Goal: Information Seeking & Learning: Check status

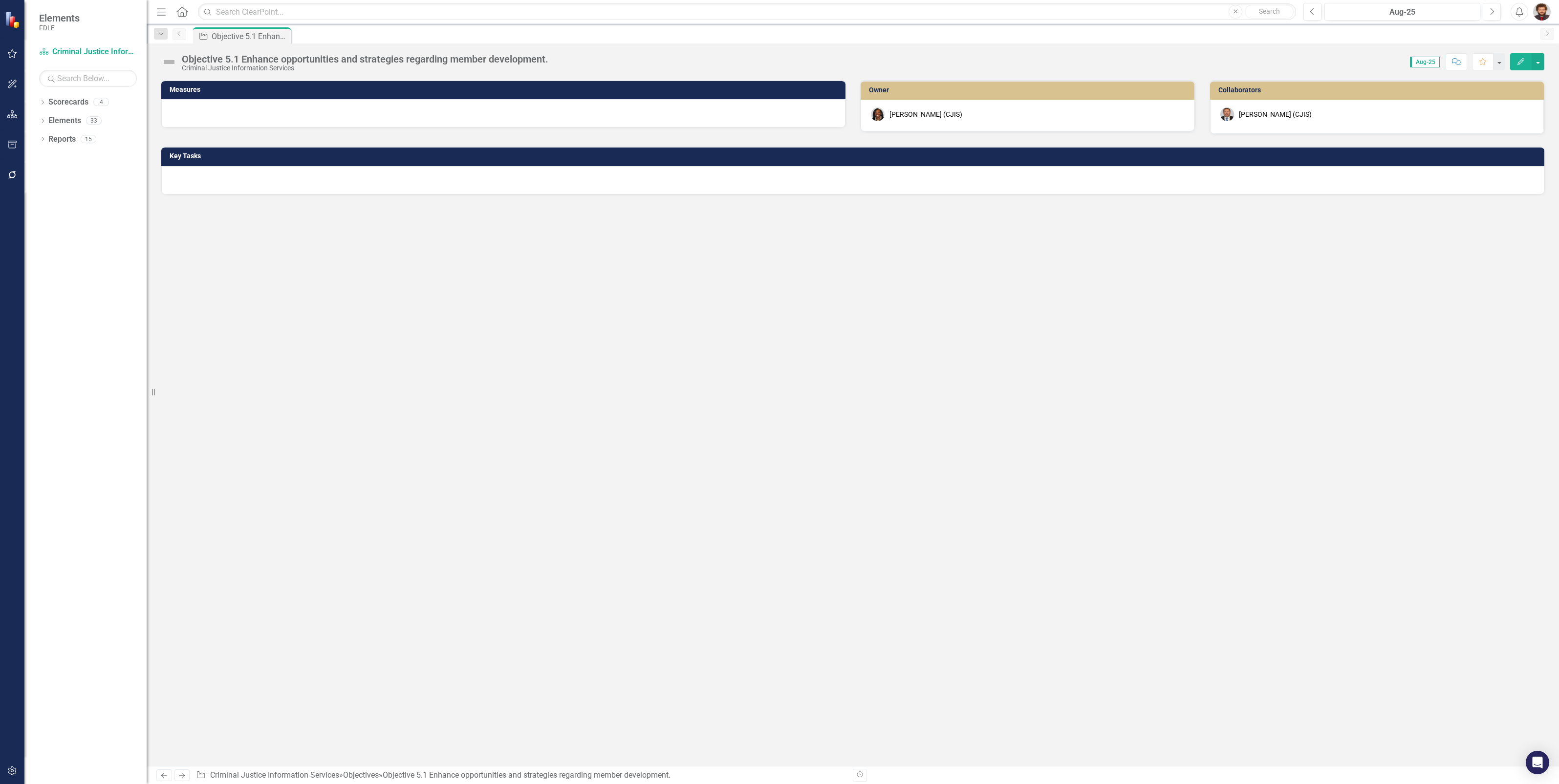
click at [453, 54] on div "Objective 5.1 Enhance opportunities and strategies regarding member development." at bounding box center [365, 59] width 367 height 11
click at [327, 56] on div "Objective 5.2 Improve division hiring and retention processes." at bounding box center [315, 59] width 268 height 11
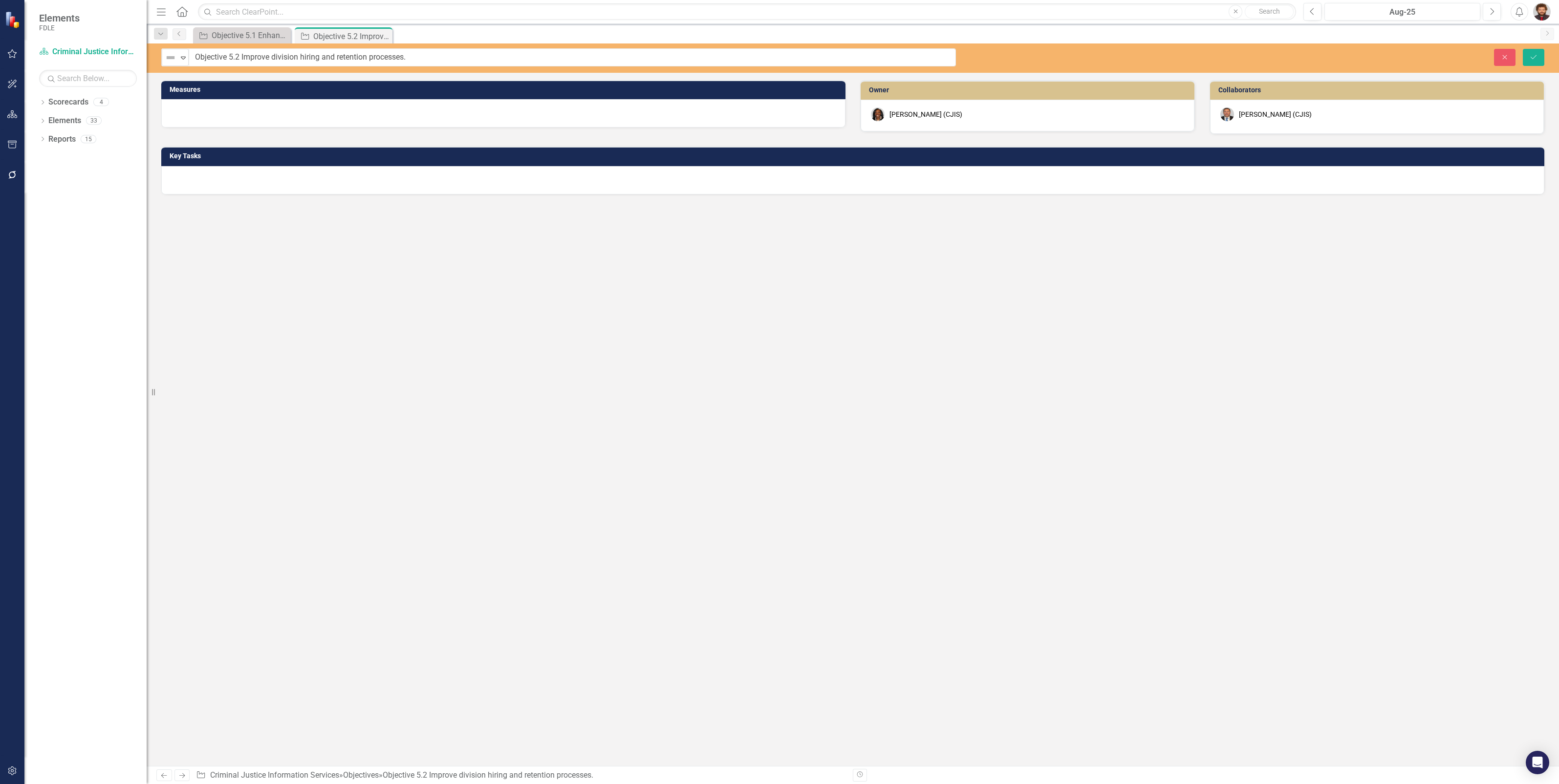
click at [327, 56] on input "Objective 5.2 Improve division hiring and retention processes." at bounding box center [573, 57] width 767 height 18
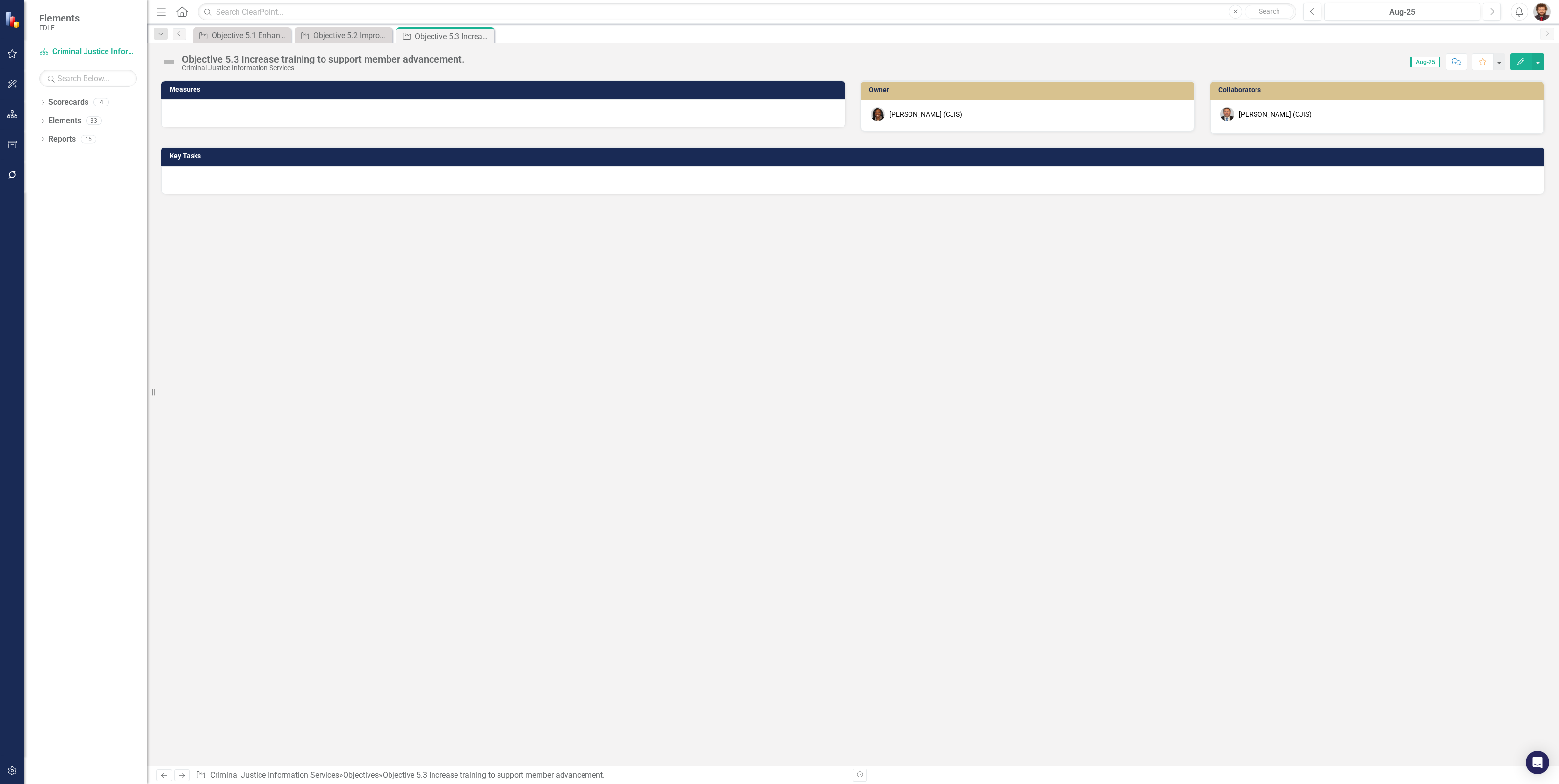
click at [455, 61] on div "Objective 5.3 Increase training to support member advancement." at bounding box center [323, 59] width 283 height 11
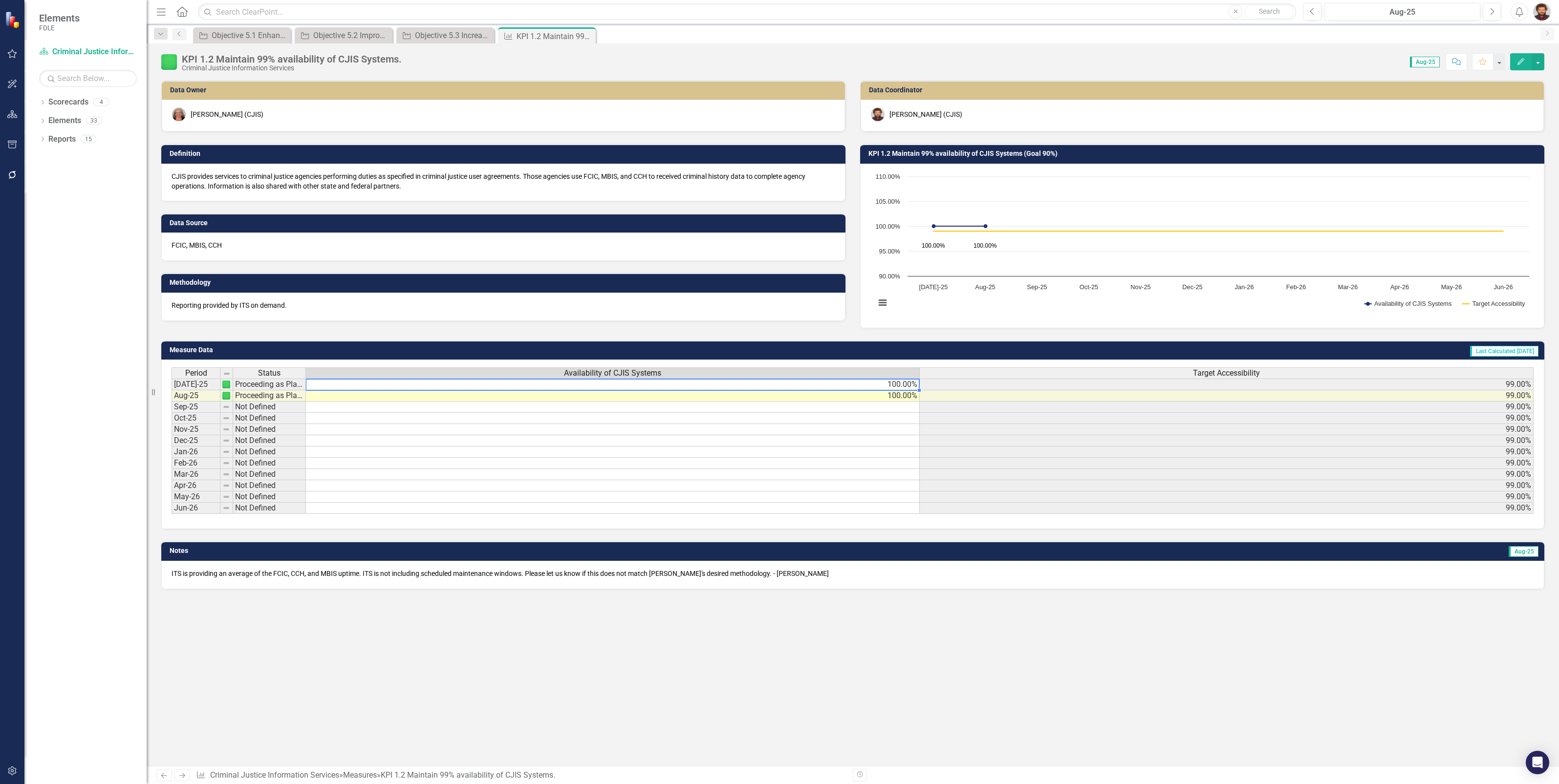
click at [801, 386] on td "100.00%" at bounding box center [613, 384] width 614 height 11
click at [742, 395] on td "100.00%" at bounding box center [613, 396] width 614 height 11
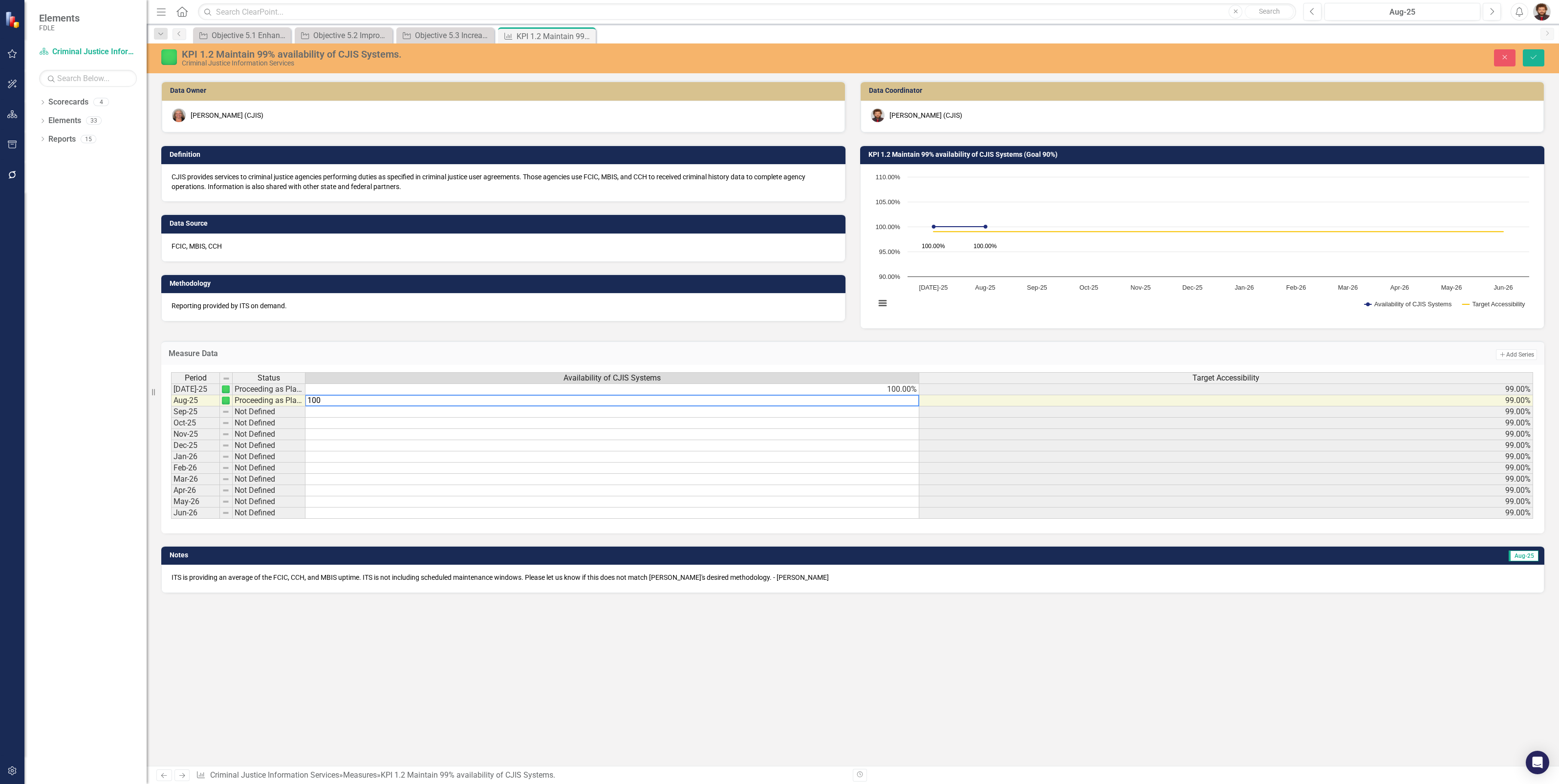
click at [742, 395] on textarea "100" at bounding box center [612, 400] width 614 height 11
click at [744, 389] on td "100.00%" at bounding box center [612, 389] width 614 height 11
type textarea "100"
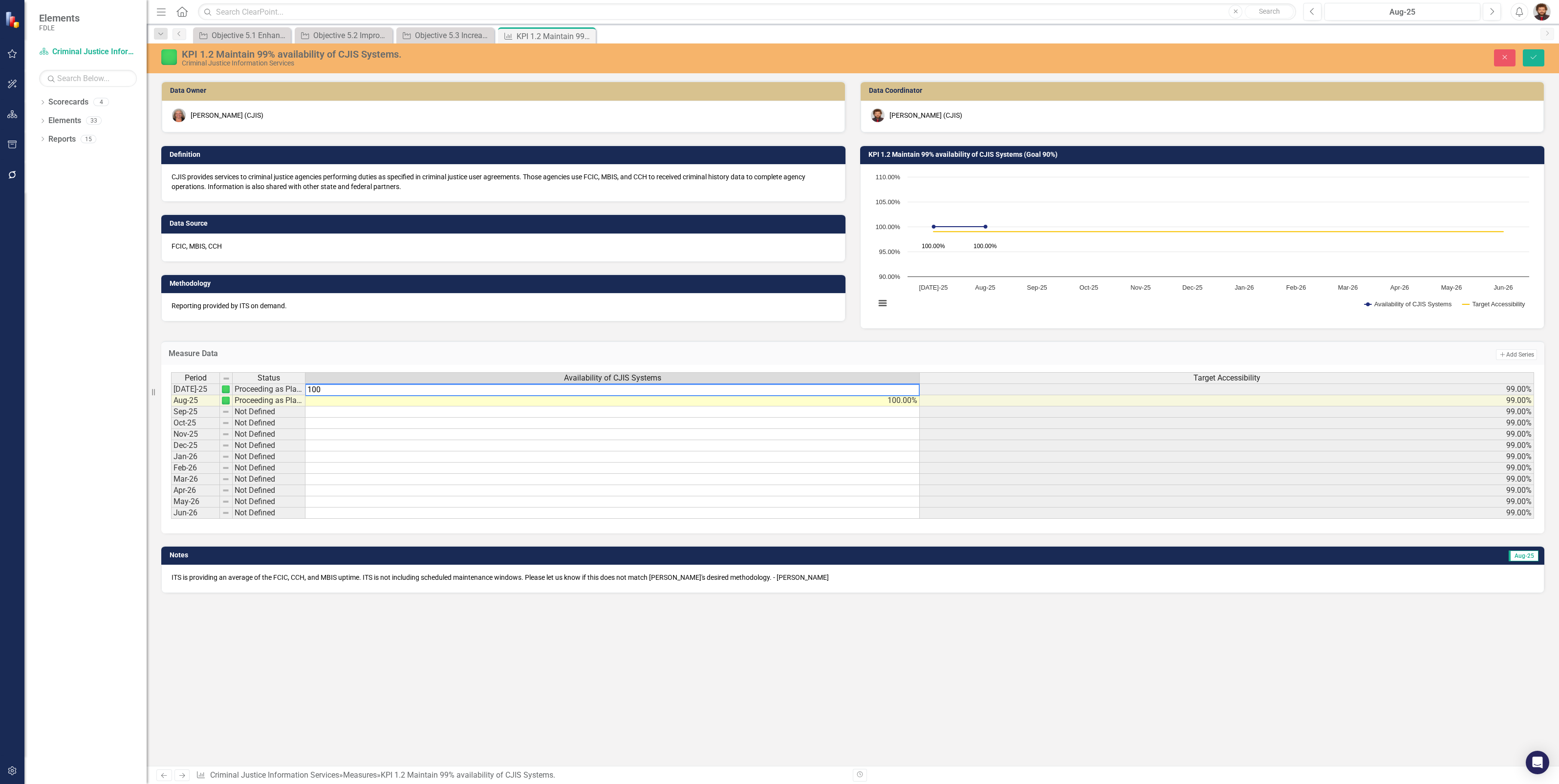
click at [1014, 399] on td "99.00%" at bounding box center [1227, 400] width 614 height 11
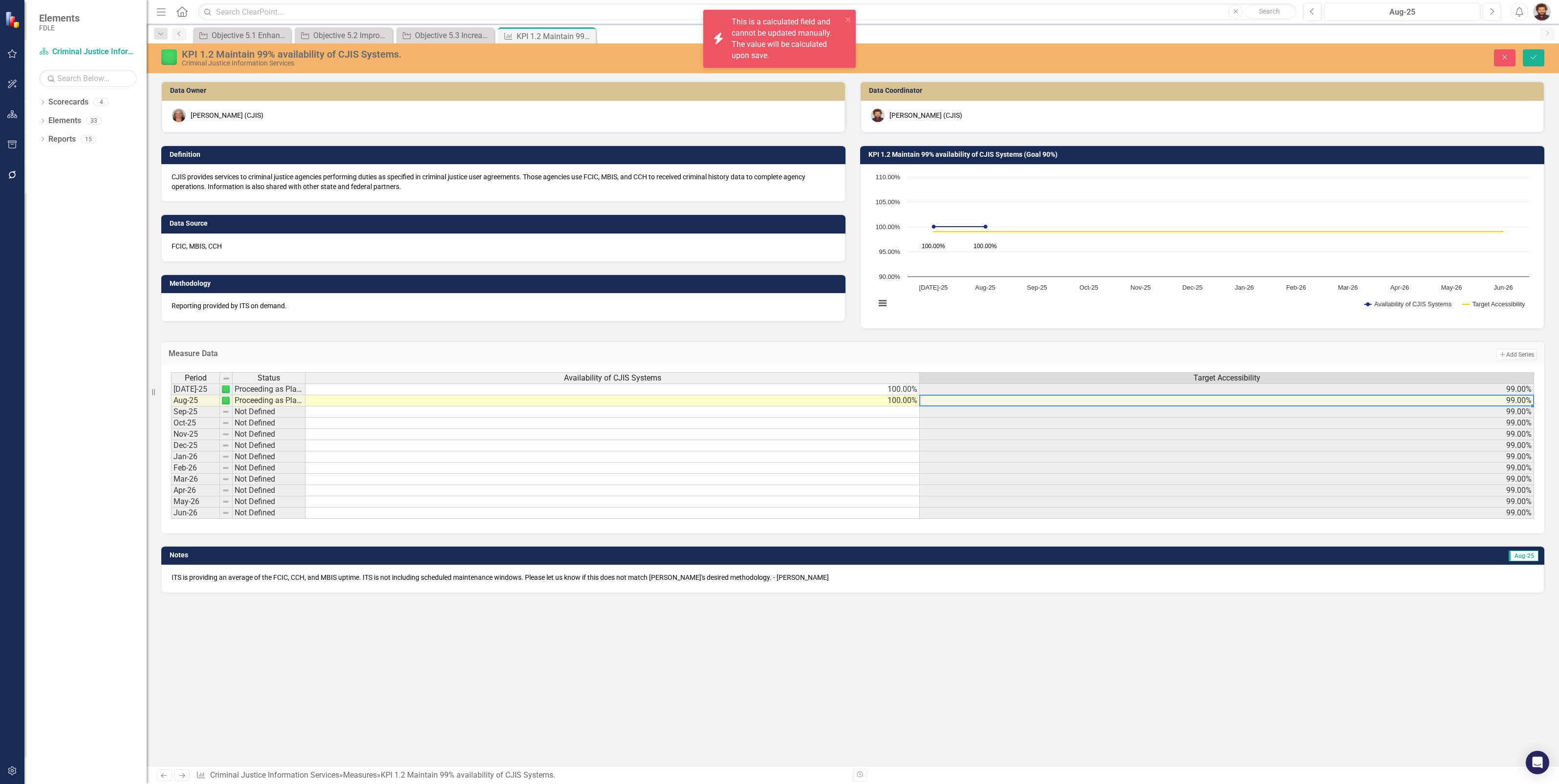
click at [1014, 399] on td "99.00%" at bounding box center [1227, 400] width 614 height 11
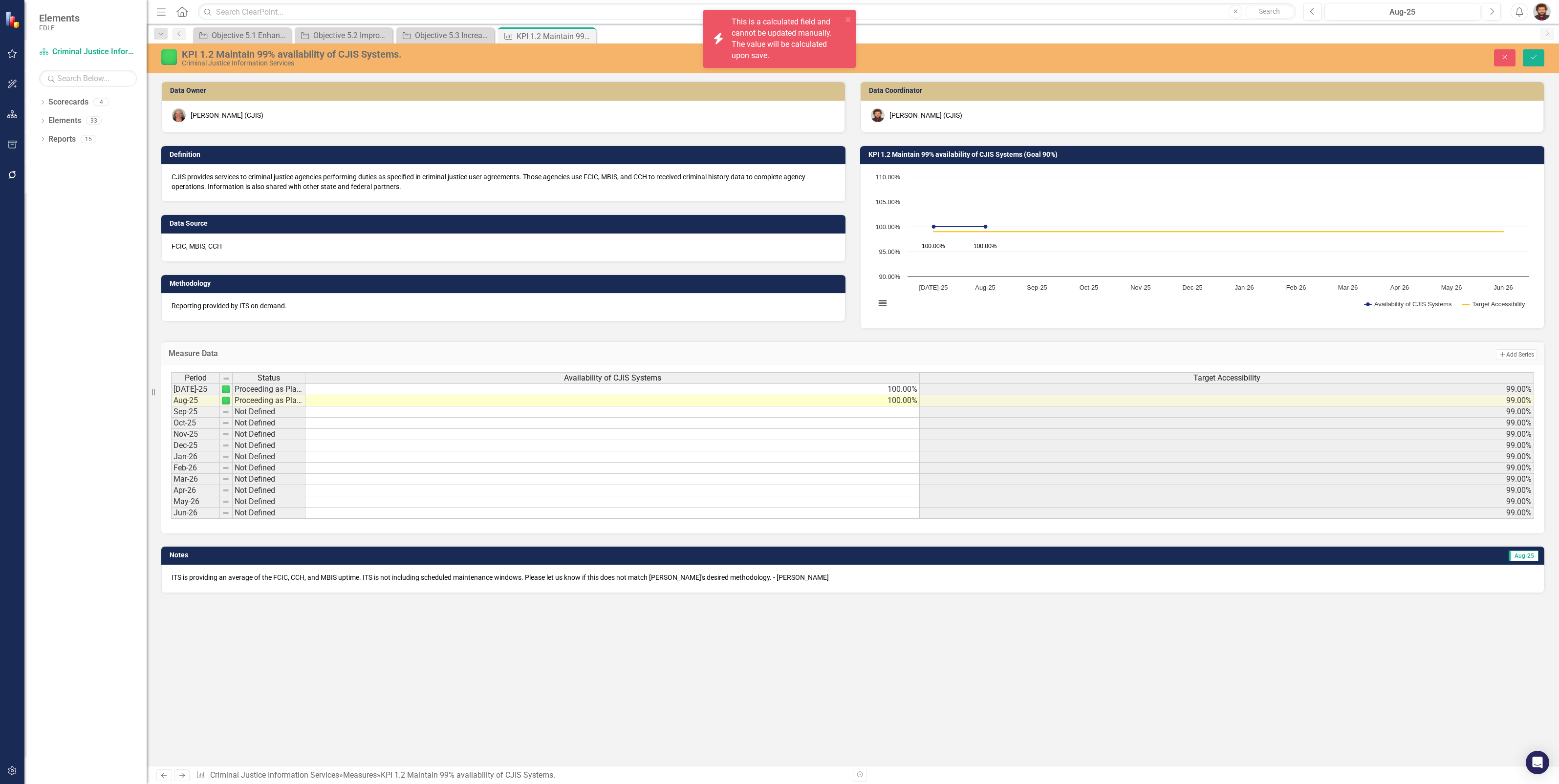
click at [125, 391] on div "Dropdown Scorecards 4 FDLE FDLE Strategic Plan Commands / Executive Support Bra…" at bounding box center [85, 439] width 122 height 690
click at [583, 577] on span "ITS is providing an average of the FCIC, CCH, and MBIS uptime. ITS is not inclu…" at bounding box center [500, 577] width 657 height 8
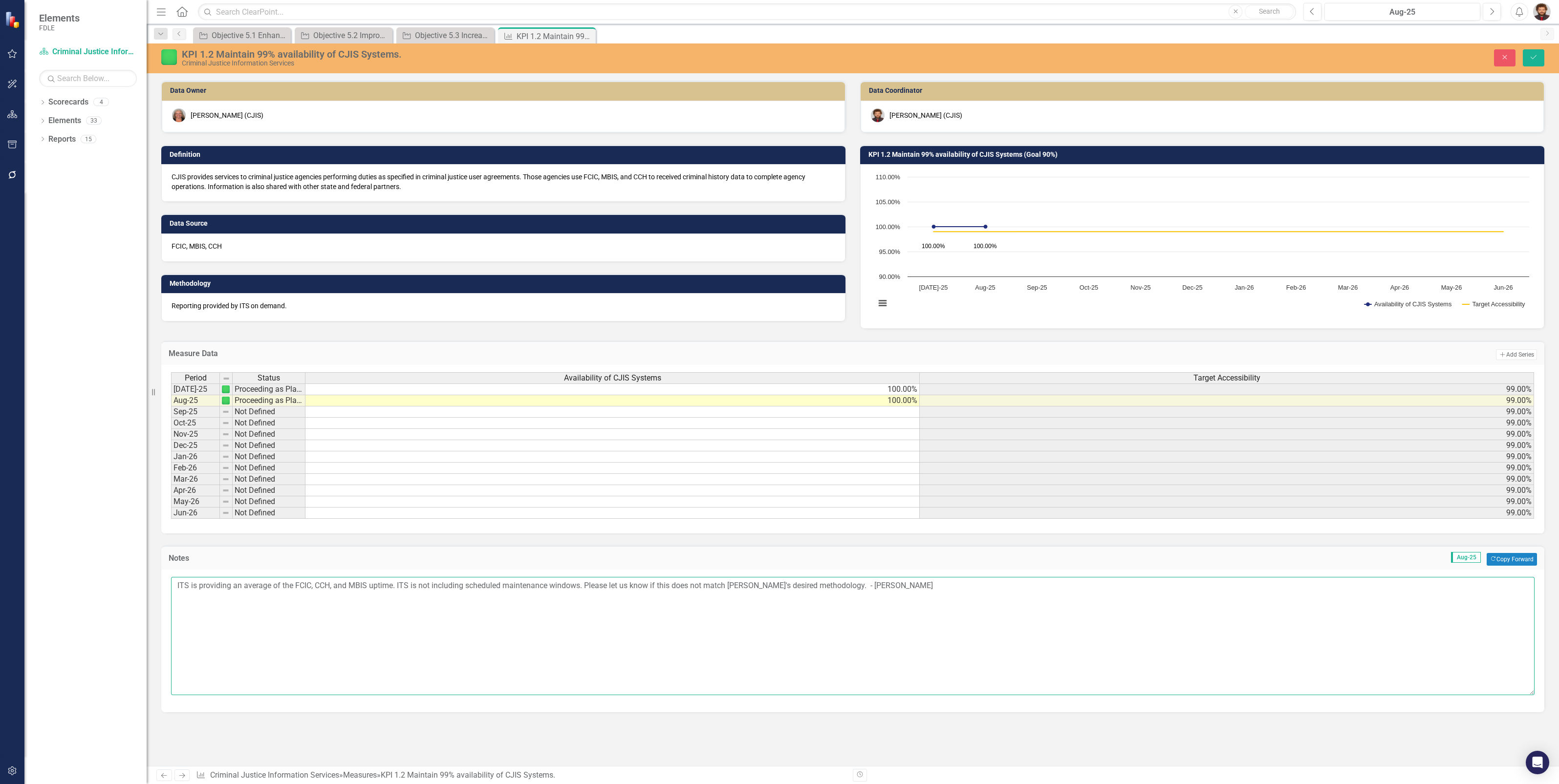
click at [583, 577] on textarea "ITS is providing an average of the FCIC, CCH, and MBIS uptime. ITS is not inclu…" at bounding box center [853, 636] width 1364 height 118
click at [586, 711] on div "Data Owner April Haupt (CJIS) Definition CJIS provides services to criminal jus…" at bounding box center [853, 395] width 1413 height 653
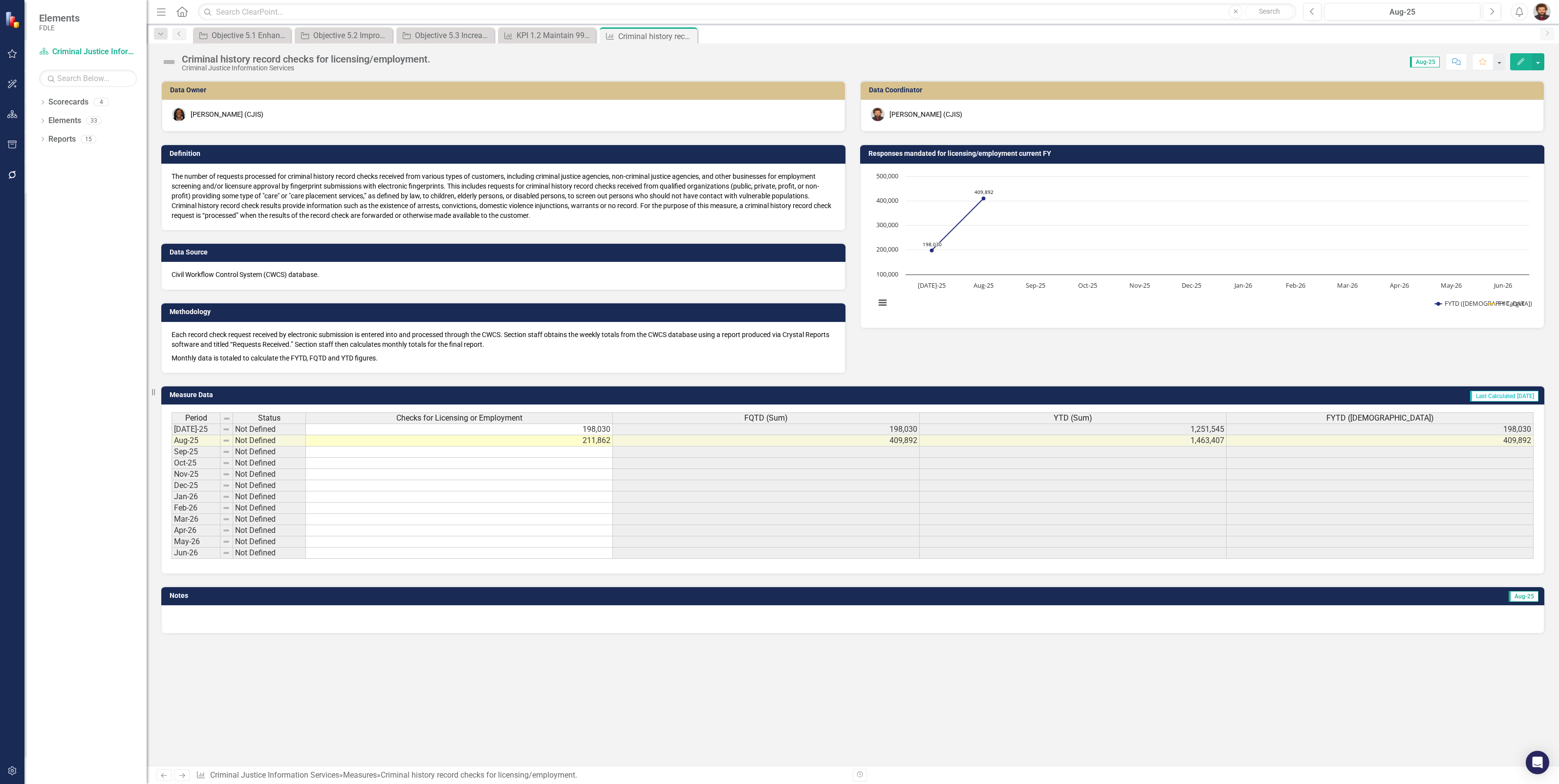
click at [371, 322] on div "Each record check request received by electronic submission is entered into and…" at bounding box center [503, 347] width 684 height 51
click at [42, 100] on icon "Dropdown" at bounding box center [42, 103] width 7 height 5
click at [78, 171] on link "Criminal Justice Information Services" at bounding box center [100, 176] width 93 height 11
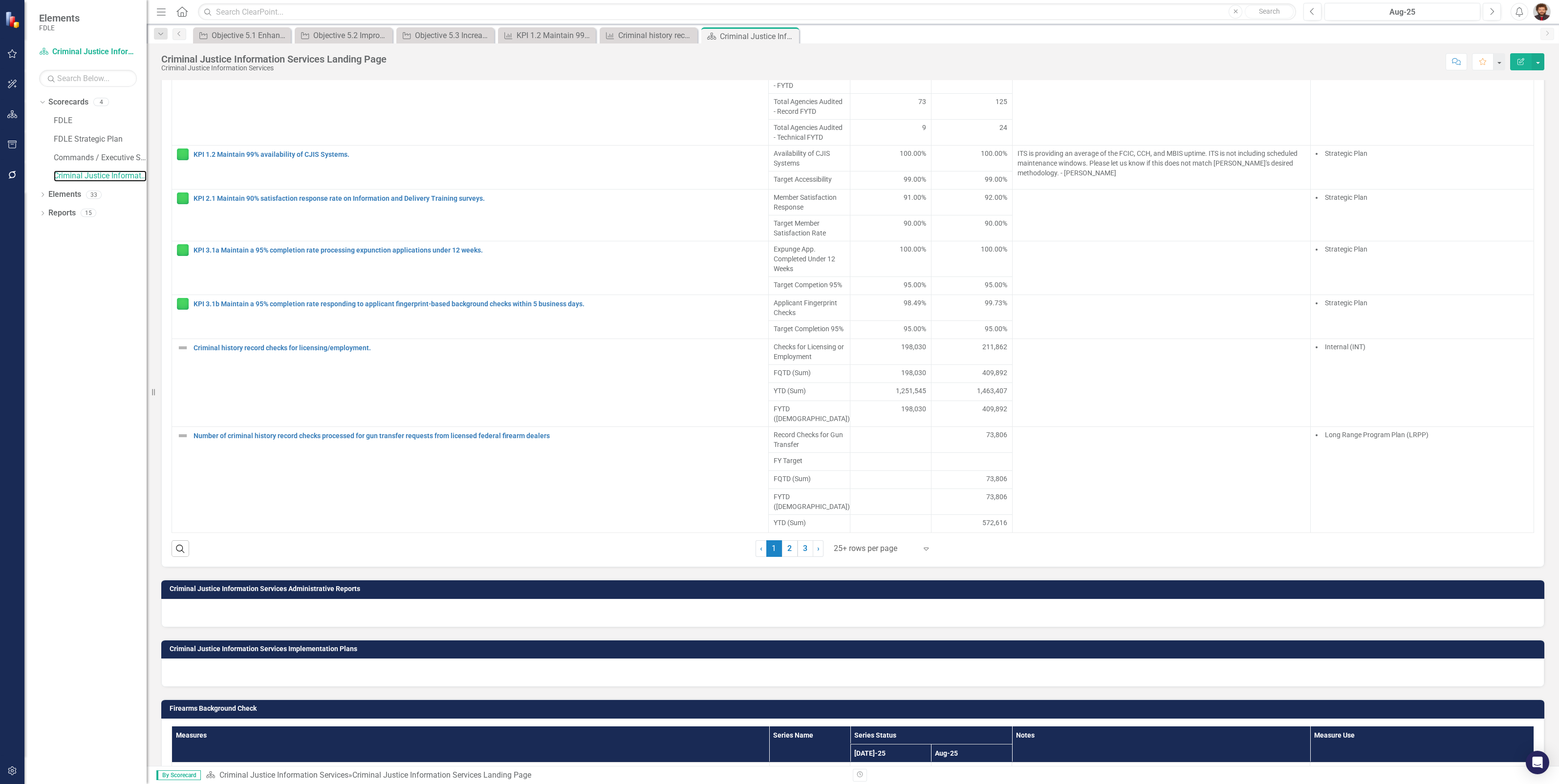
scroll to position [846, 0]
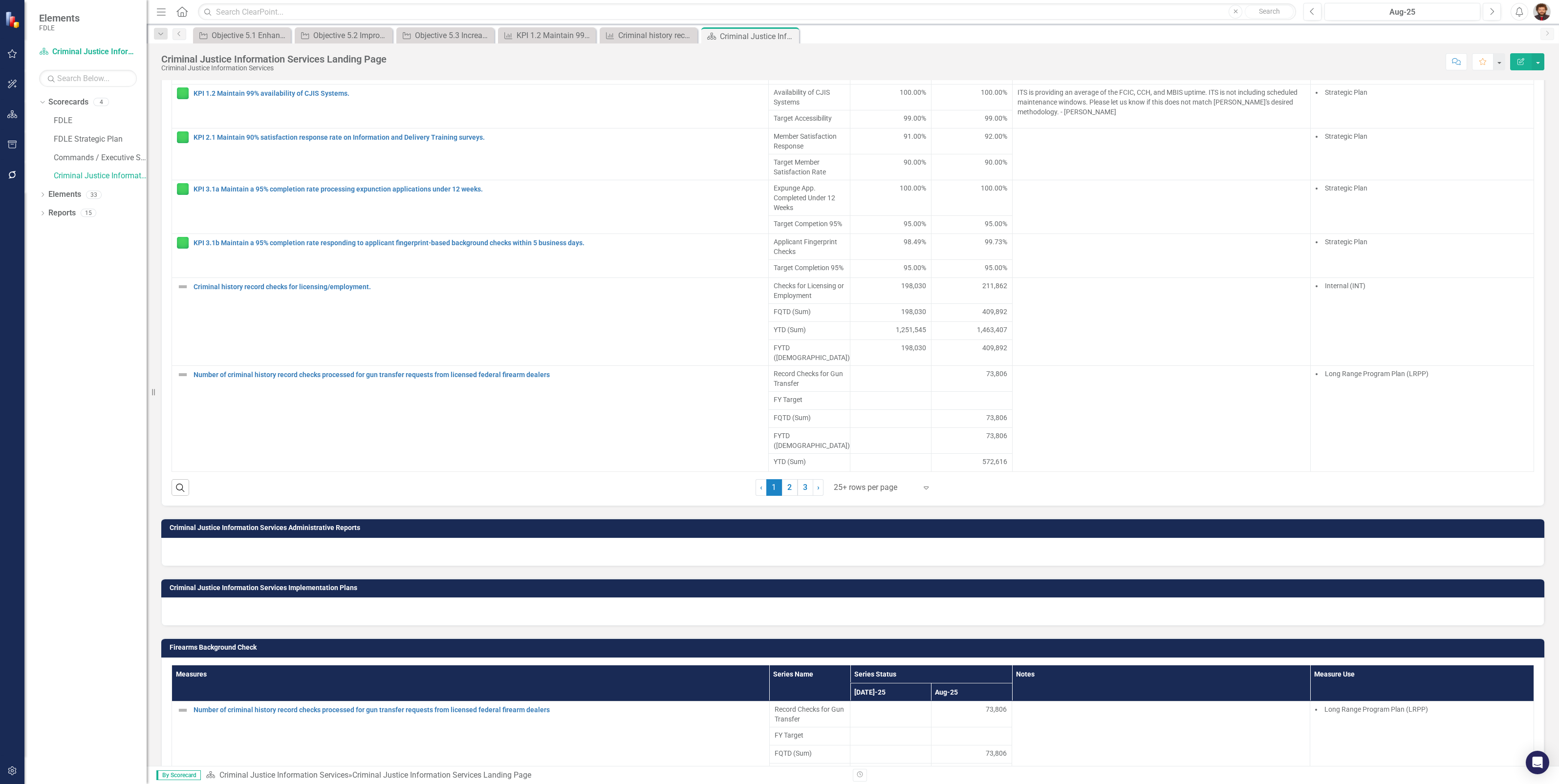
click at [924, 489] on icon at bounding box center [926, 488] width 5 height 3
click at [905, 521] on div "Display All Rows" at bounding box center [881, 517] width 92 height 11
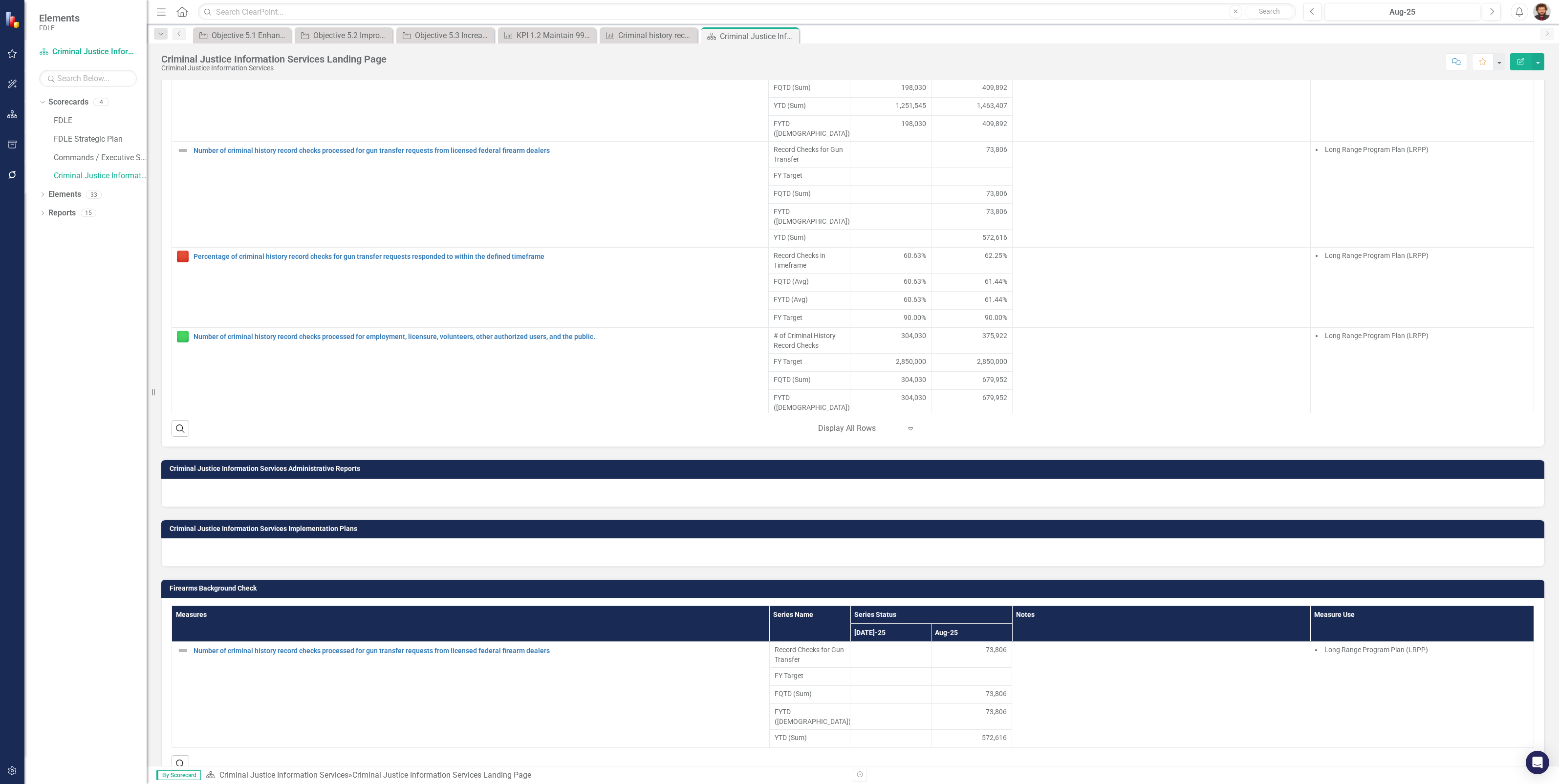
scroll to position [122, 0]
